Goal: Use online tool/utility: Utilize a website feature to perform a specific function

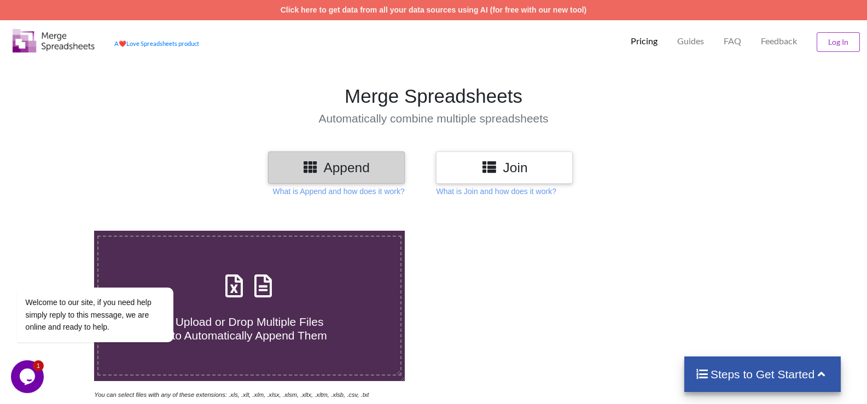
click at [310, 297] on div "Upload or Drop Multiple Files to Automatically Append Them" at bounding box center [249, 306] width 302 height 74
click at [60, 231] on input "Upload or Drop Multiple Files to Automatically Append Them" at bounding box center [60, 231] width 0 height 0
type input "C:\fakepath\7. Summary.xlsx"
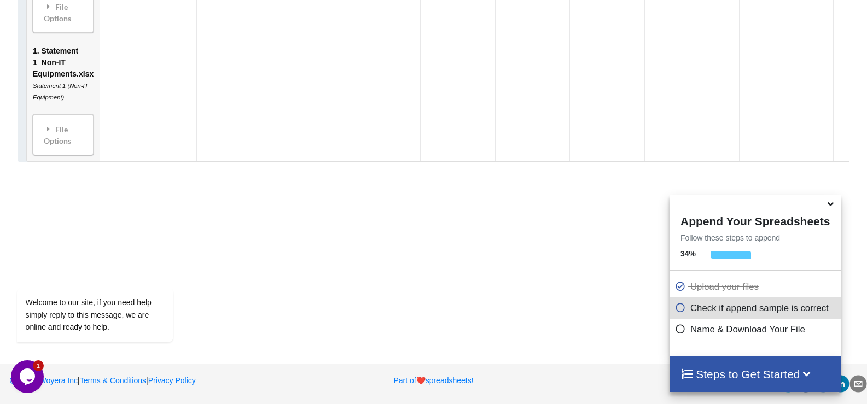
scroll to position [1303, 0]
click at [712, 313] on p "Check if append sample is correct" at bounding box center [756, 308] width 163 height 14
click at [671, 306] on div "Check if append sample is correct" at bounding box center [755, 308] width 171 height 21
click at [724, 331] on p "Name & Download Your File" at bounding box center [756, 330] width 163 height 14
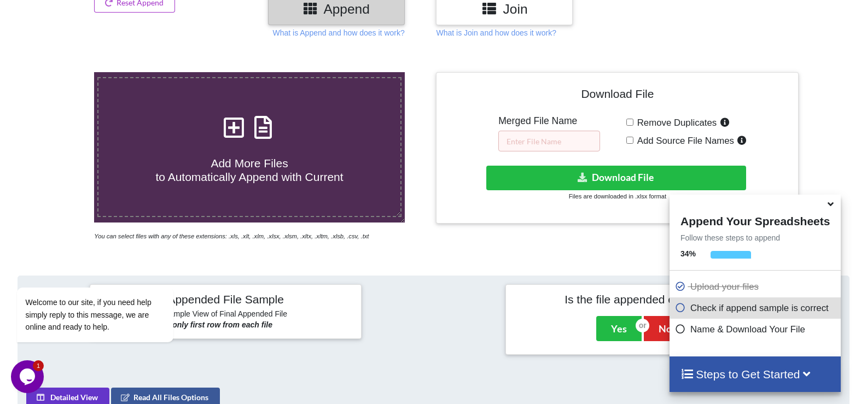
scroll to position [154, 0]
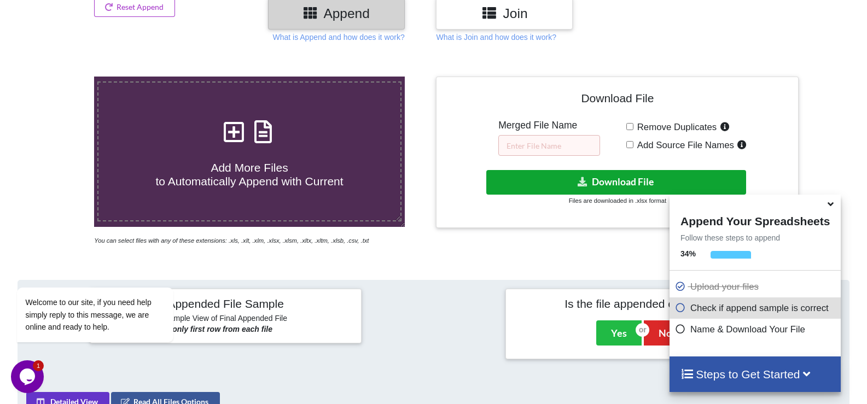
click at [607, 182] on button "Download File" at bounding box center [616, 182] width 260 height 25
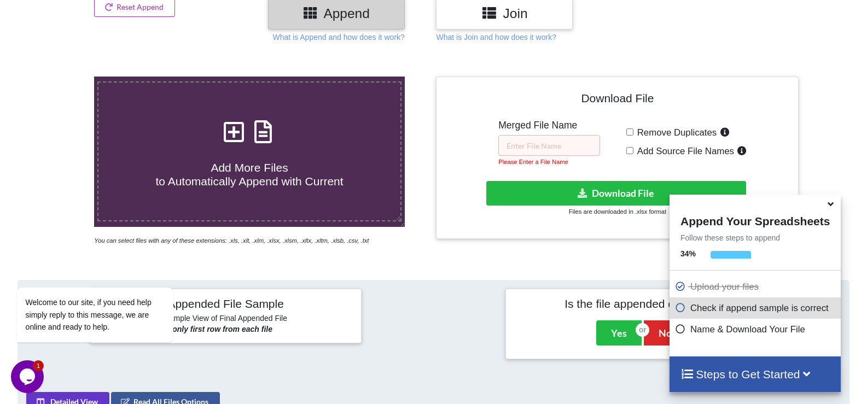
click at [600, 238] on div "Download File Merged File Name Please Enter a File Name Remove Duplicates Add S…" at bounding box center [617, 158] width 363 height 162
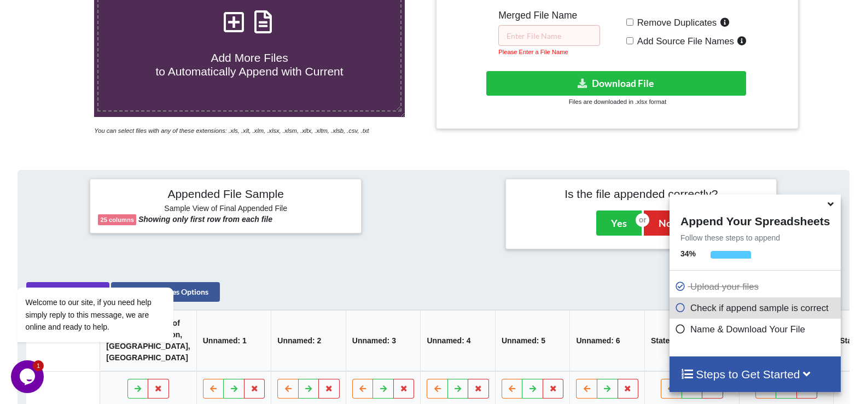
scroll to position [373, 0]
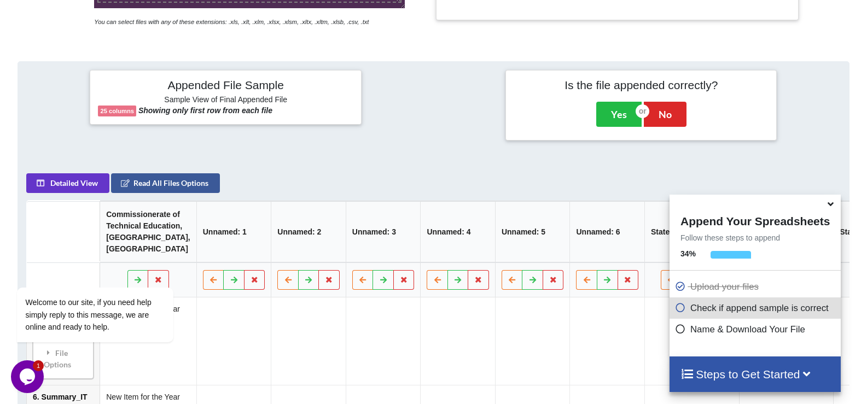
click at [831, 206] on icon at bounding box center [830, 203] width 11 height 10
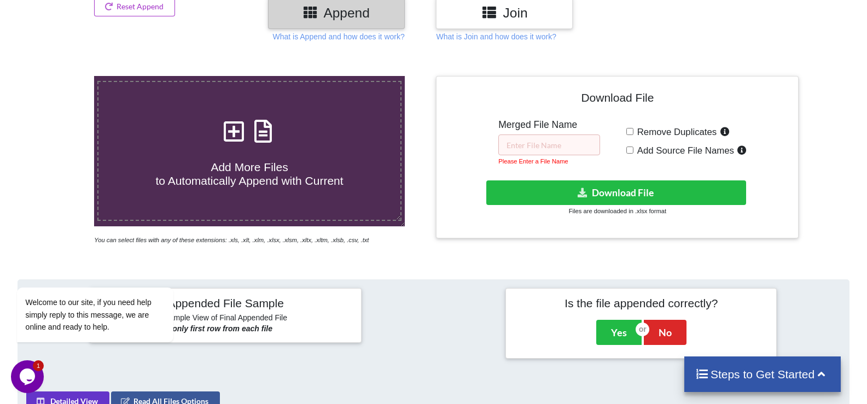
scroll to position [154, 0]
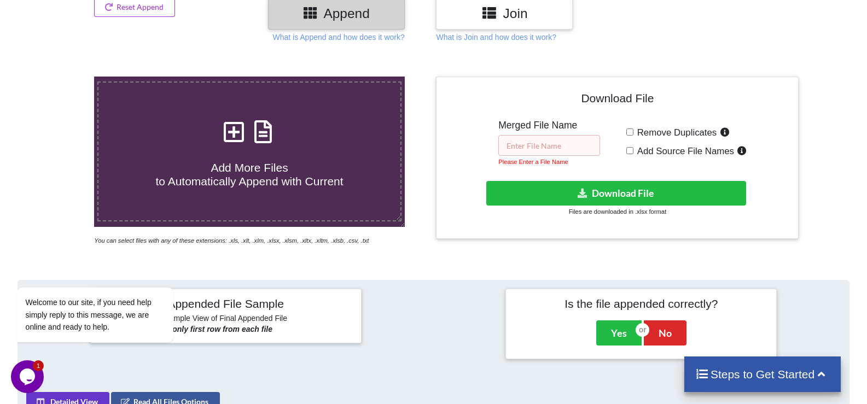
click at [565, 149] on input "text" at bounding box center [549, 145] width 102 height 21
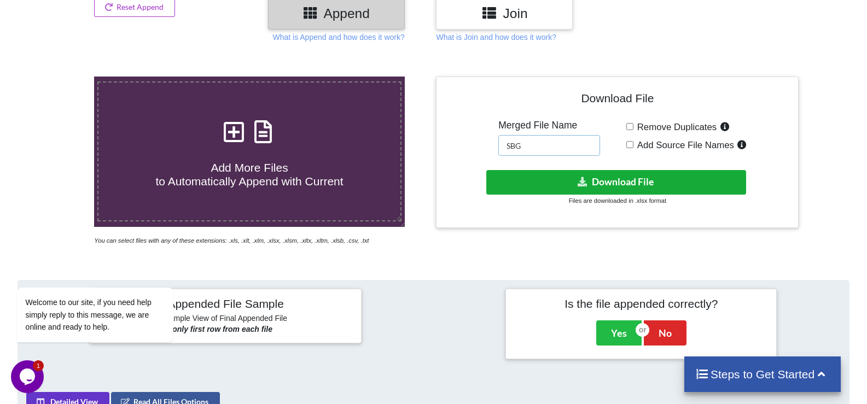
type input "SBG"
click at [622, 187] on button "Download File" at bounding box center [616, 182] width 260 height 25
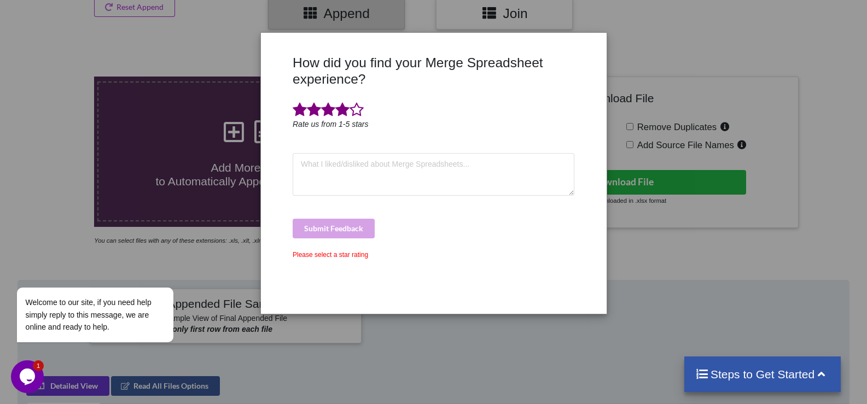
click at [342, 114] on span at bounding box center [342, 109] width 14 height 15
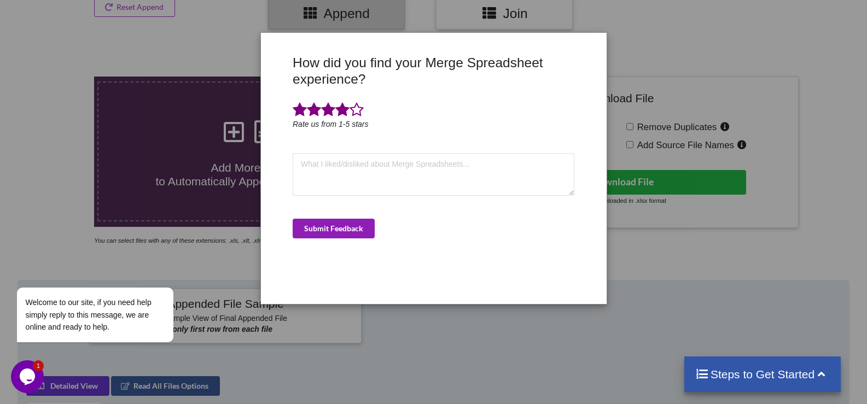
click at [349, 230] on button "Submit Feedback" at bounding box center [334, 229] width 82 height 20
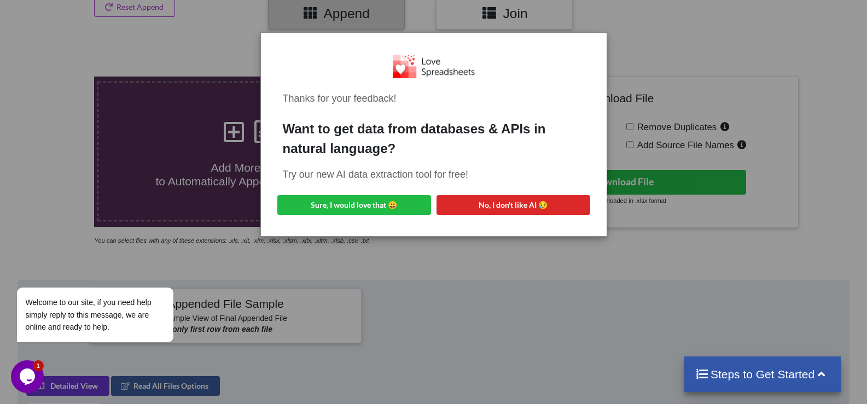
click at [394, 241] on div "Thanks for your feedback! Want to get data from databases & APIs in natural lan…" at bounding box center [433, 202] width 867 height 404
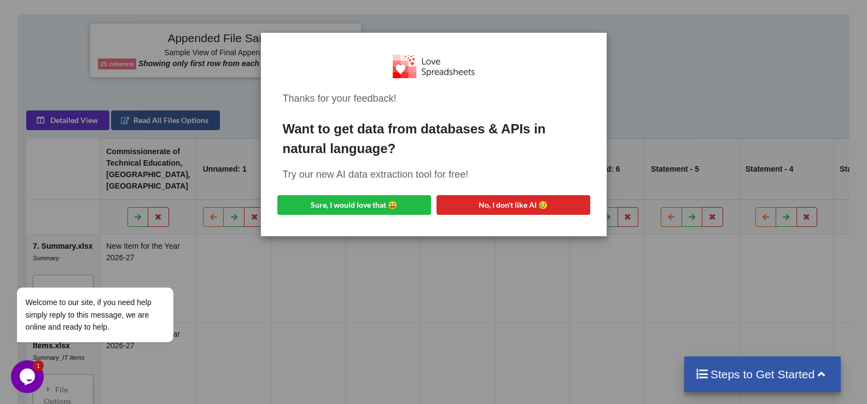
scroll to position [483, 0]
